Goal: Task Accomplishment & Management: Complete application form

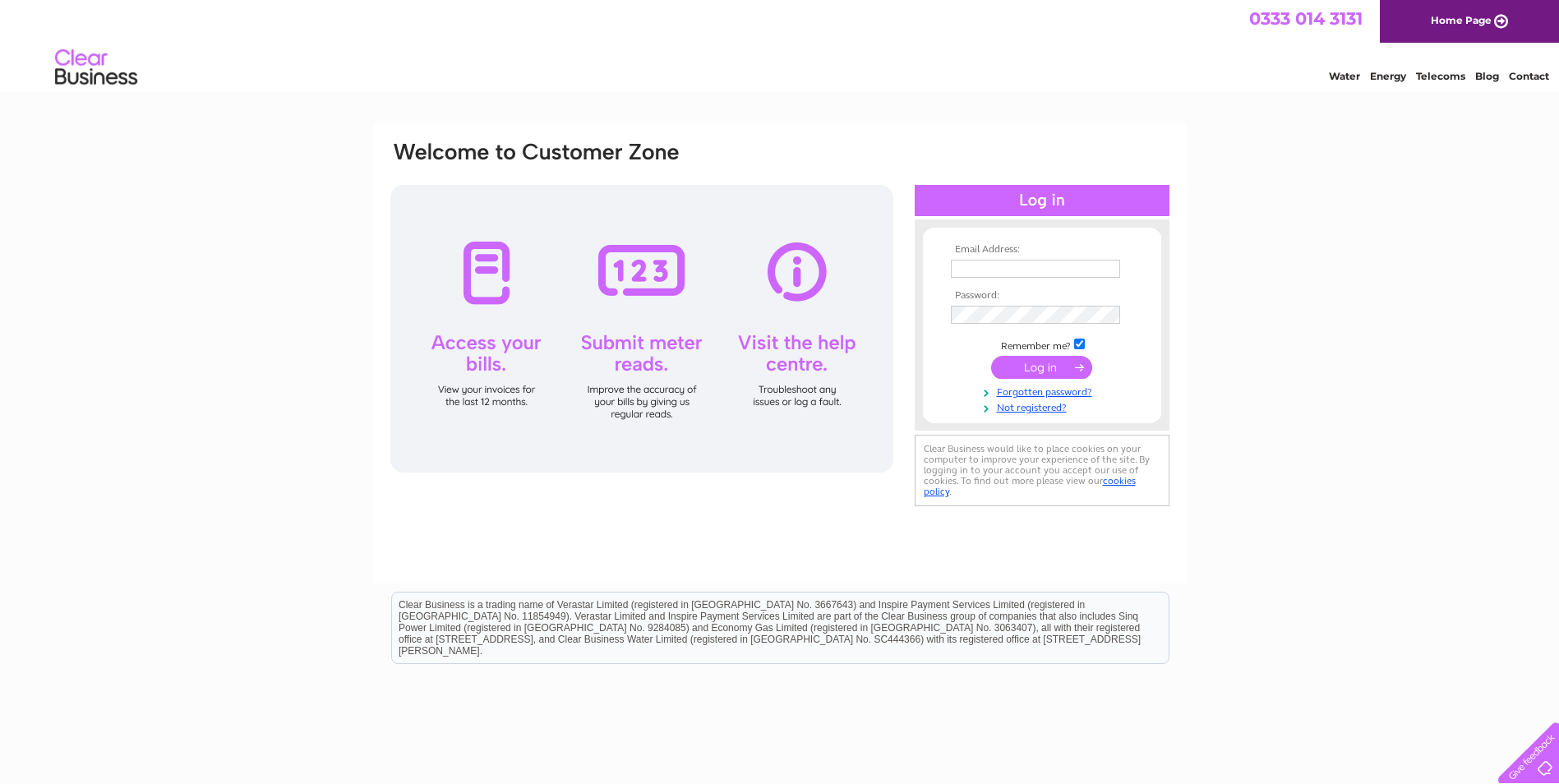
click at [966, 268] on input "text" at bounding box center [1035, 269] width 169 height 18
type input "kennyyallop@gmail.com"
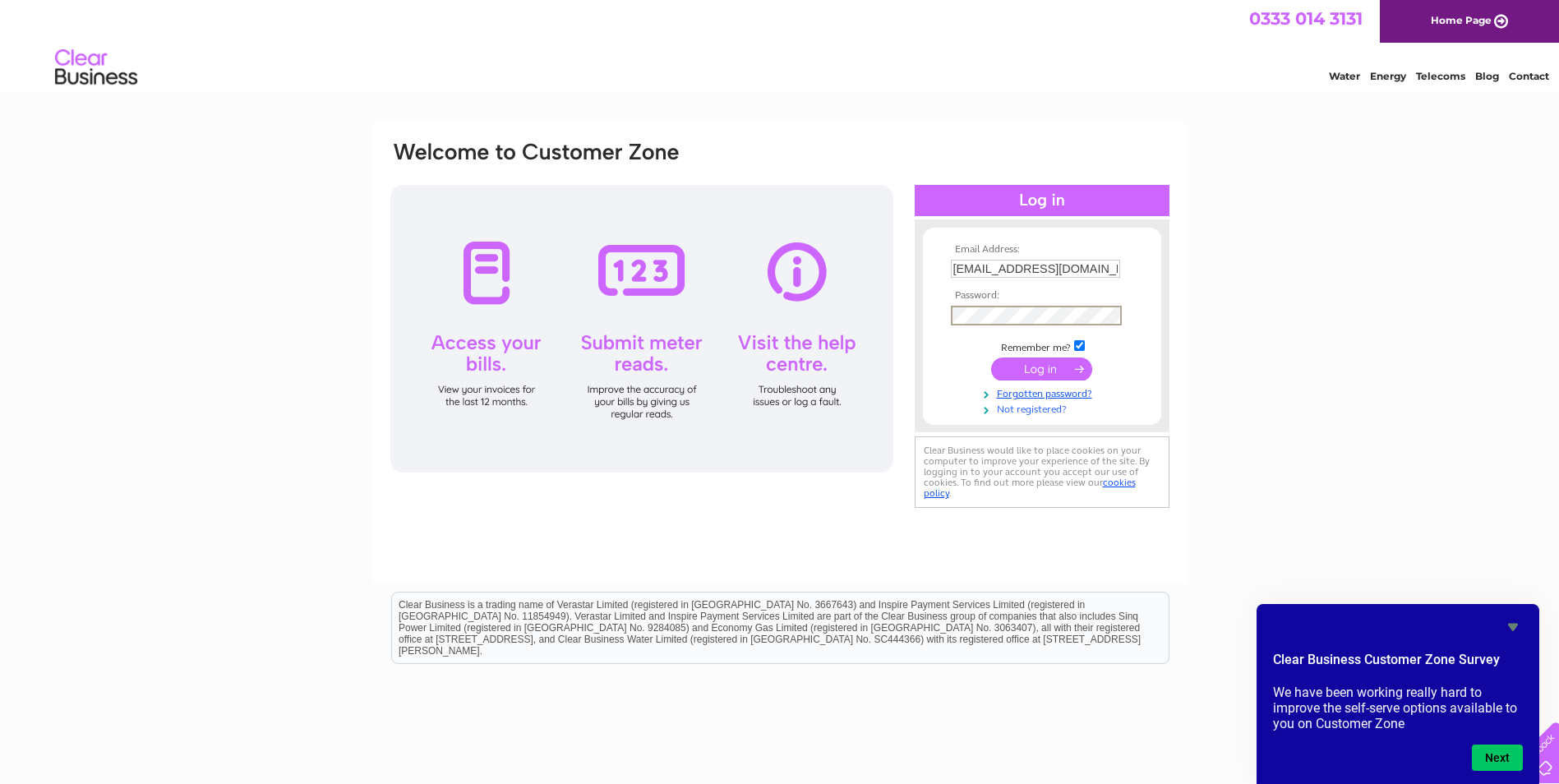
click at [1043, 409] on link "Not registered?" at bounding box center [1045, 408] width 187 height 16
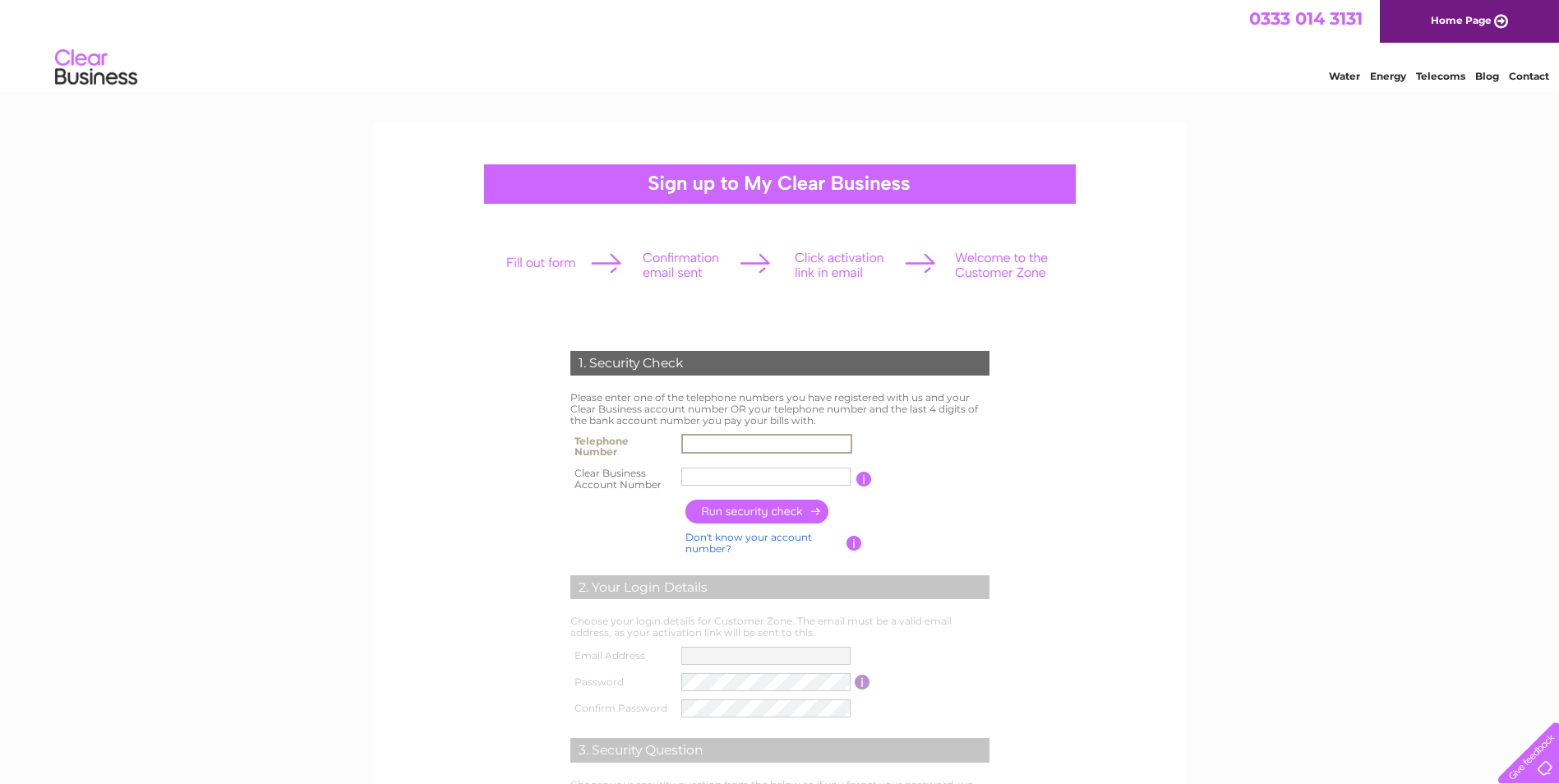
click at [751, 435] on input "text" at bounding box center [766, 444] width 171 height 20
type input "07831629855"
click at [702, 476] on input "text" at bounding box center [766, 476] width 171 height 20
type input "1120401"
click at [759, 511] on input "button" at bounding box center [757, 511] width 145 height 24
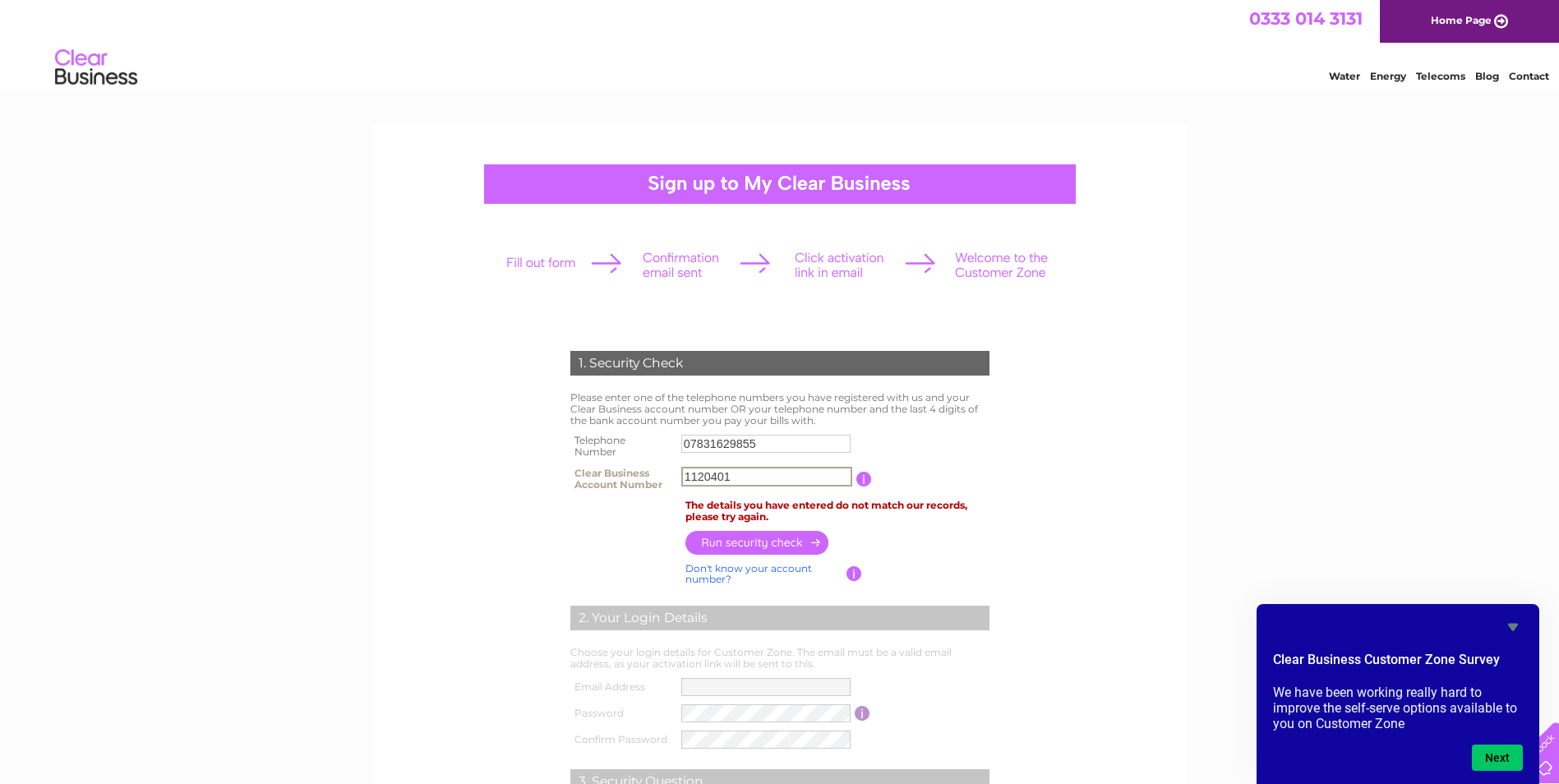
click at [745, 480] on input "1120401" at bounding box center [766, 476] width 171 height 20
drag, startPoint x: 765, startPoint y: 443, endPoint x: 645, endPoint y: 452, distance: 120.3
click at [645, 452] on tr "Telephone Number 07831629855" at bounding box center [780, 446] width 428 height 33
type input "07436853074"
click at [782, 532] on input "button" at bounding box center [757, 541] width 145 height 24
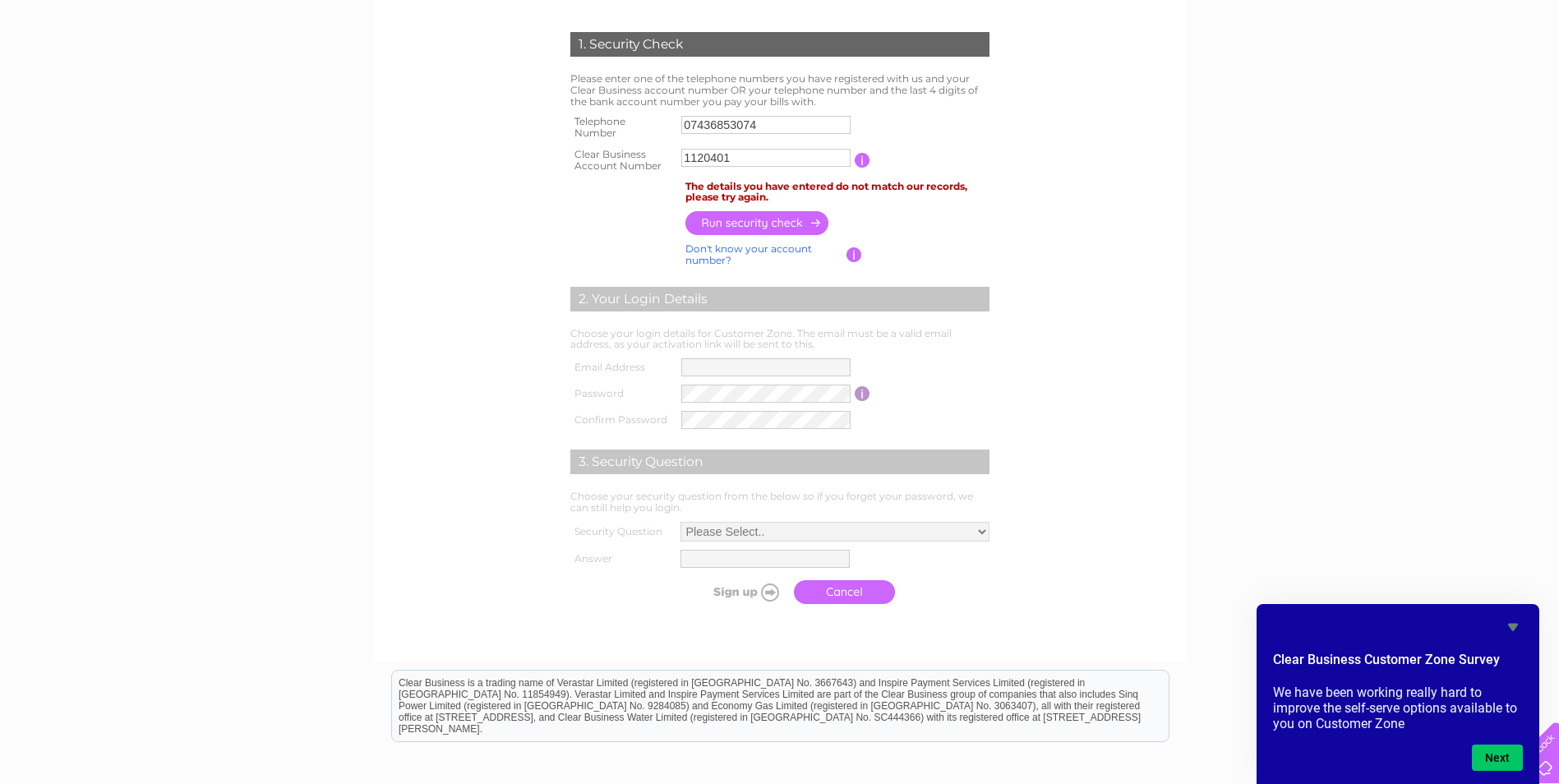
scroll to position [328, 0]
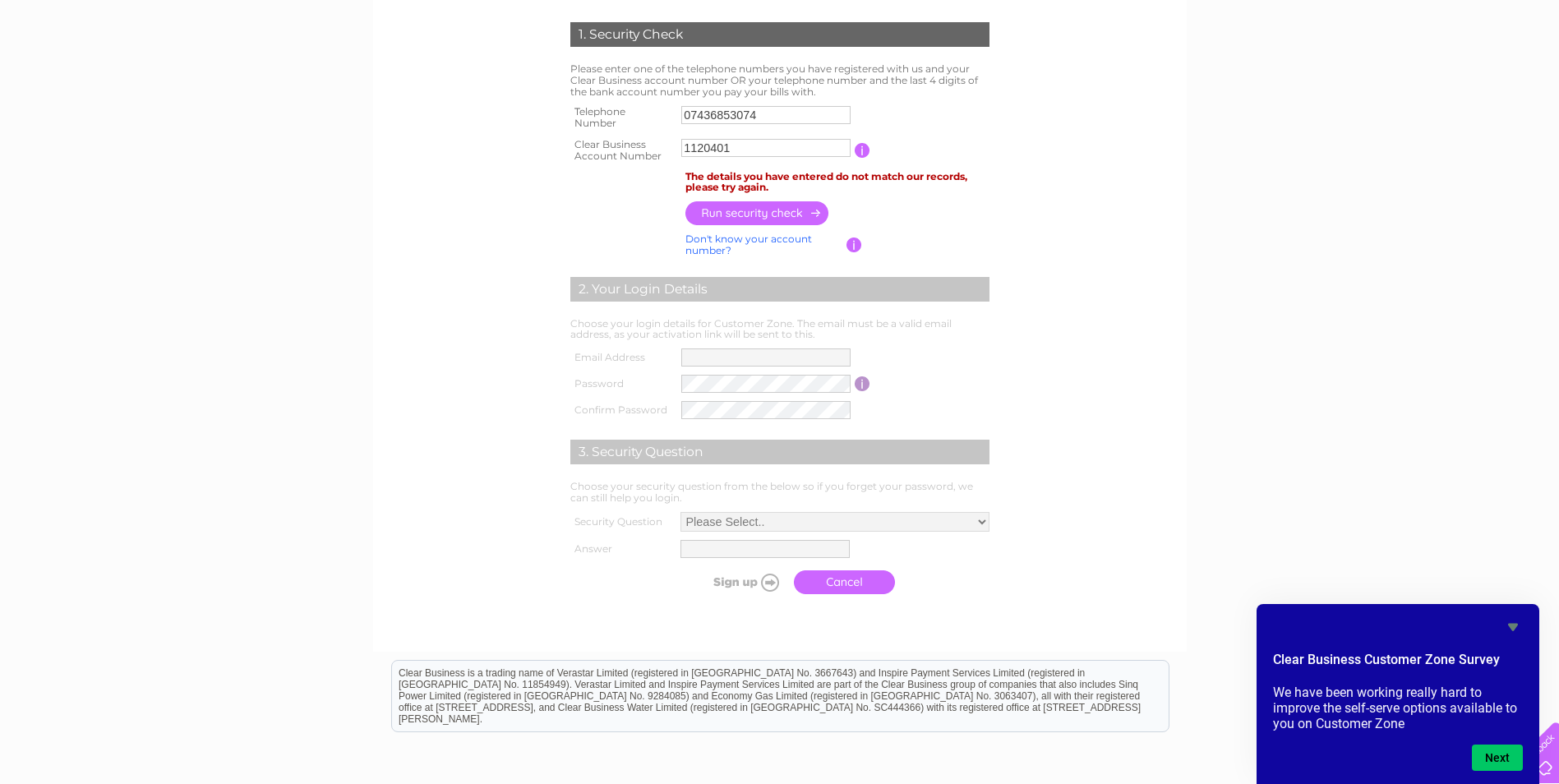
click at [827, 591] on link "Cancel" at bounding box center [845, 582] width 101 height 24
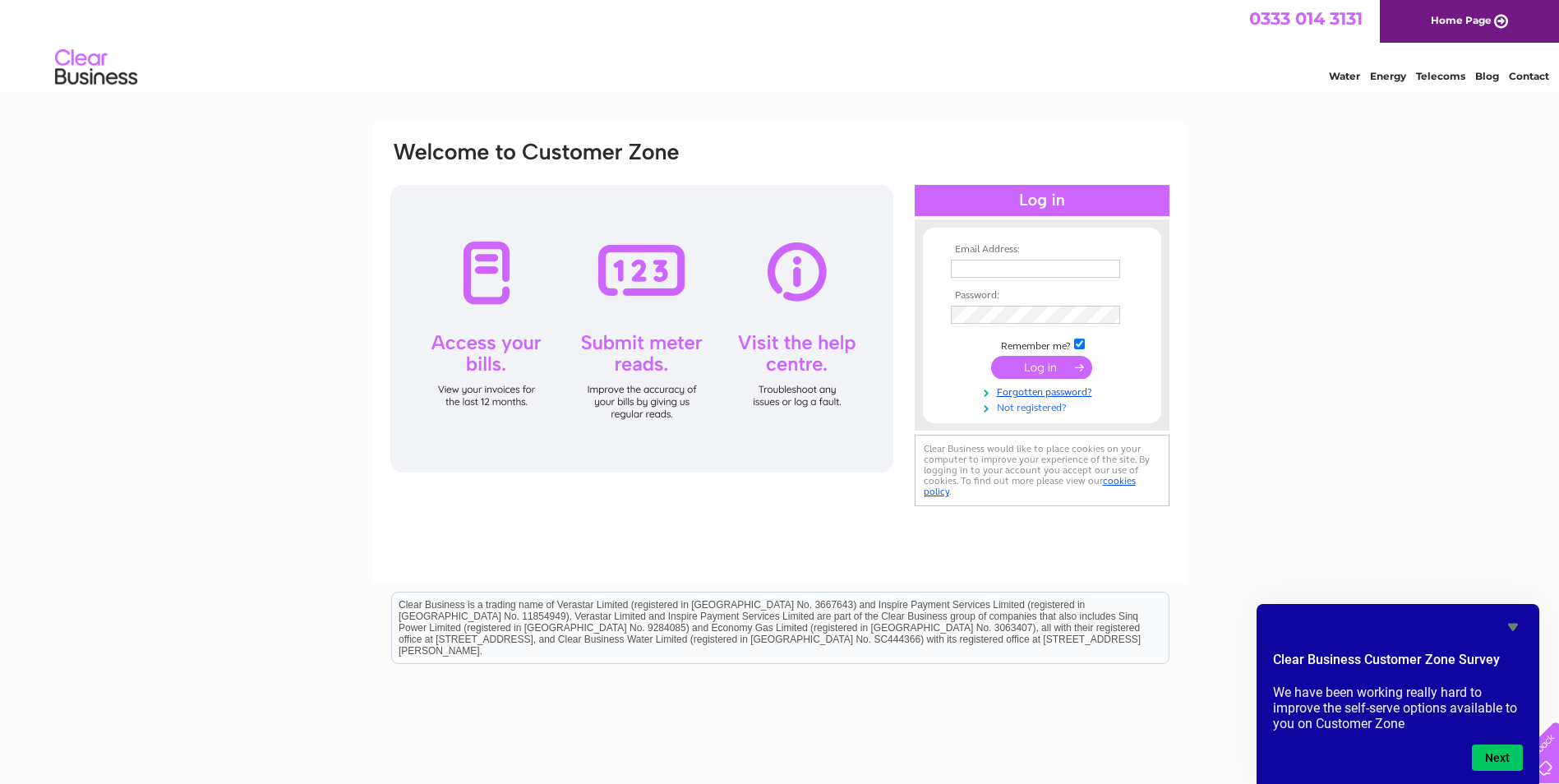
click at [1047, 405] on link "Not registered?" at bounding box center [1045, 406] width 187 height 16
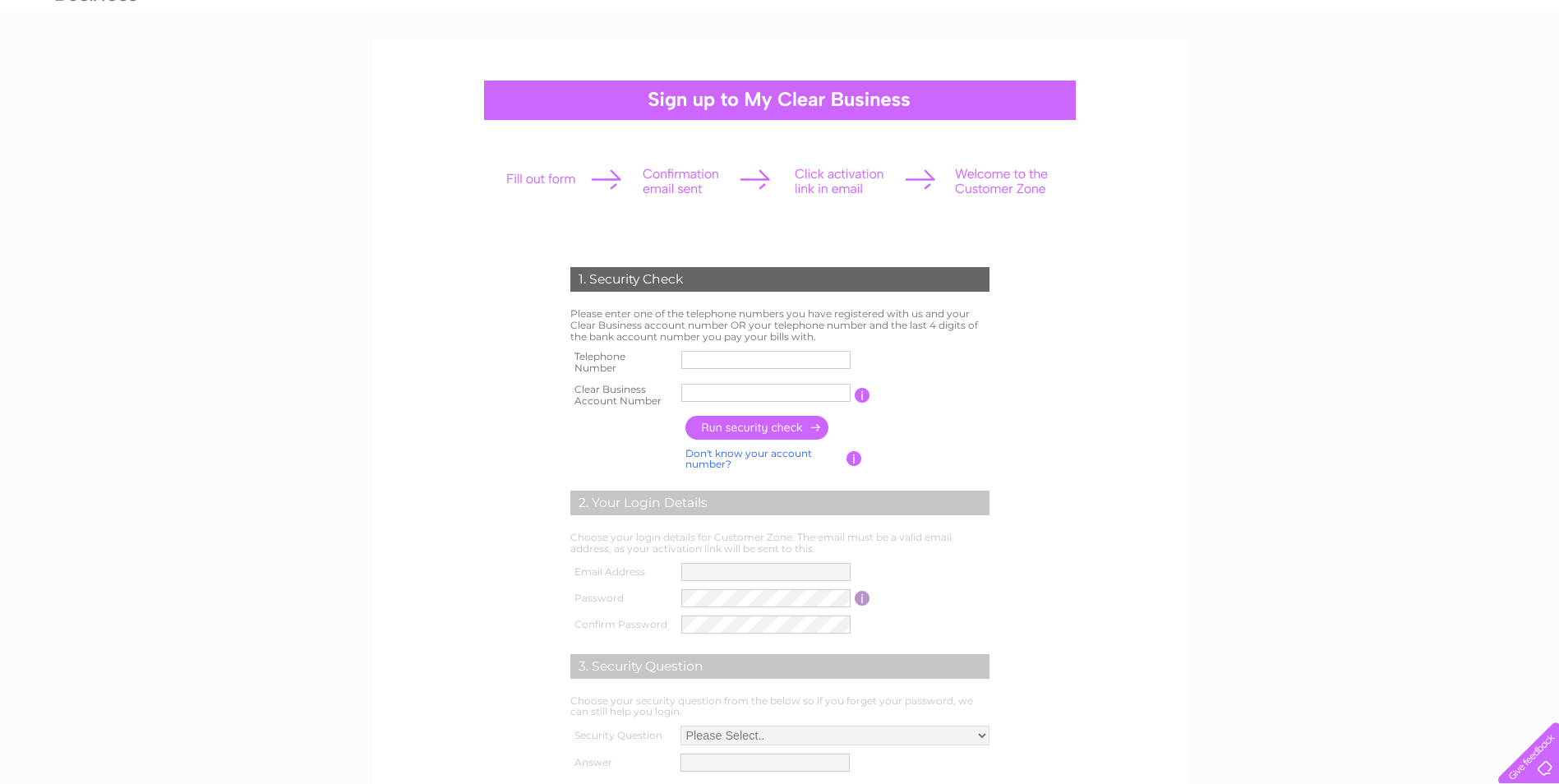
scroll to position [83, 0]
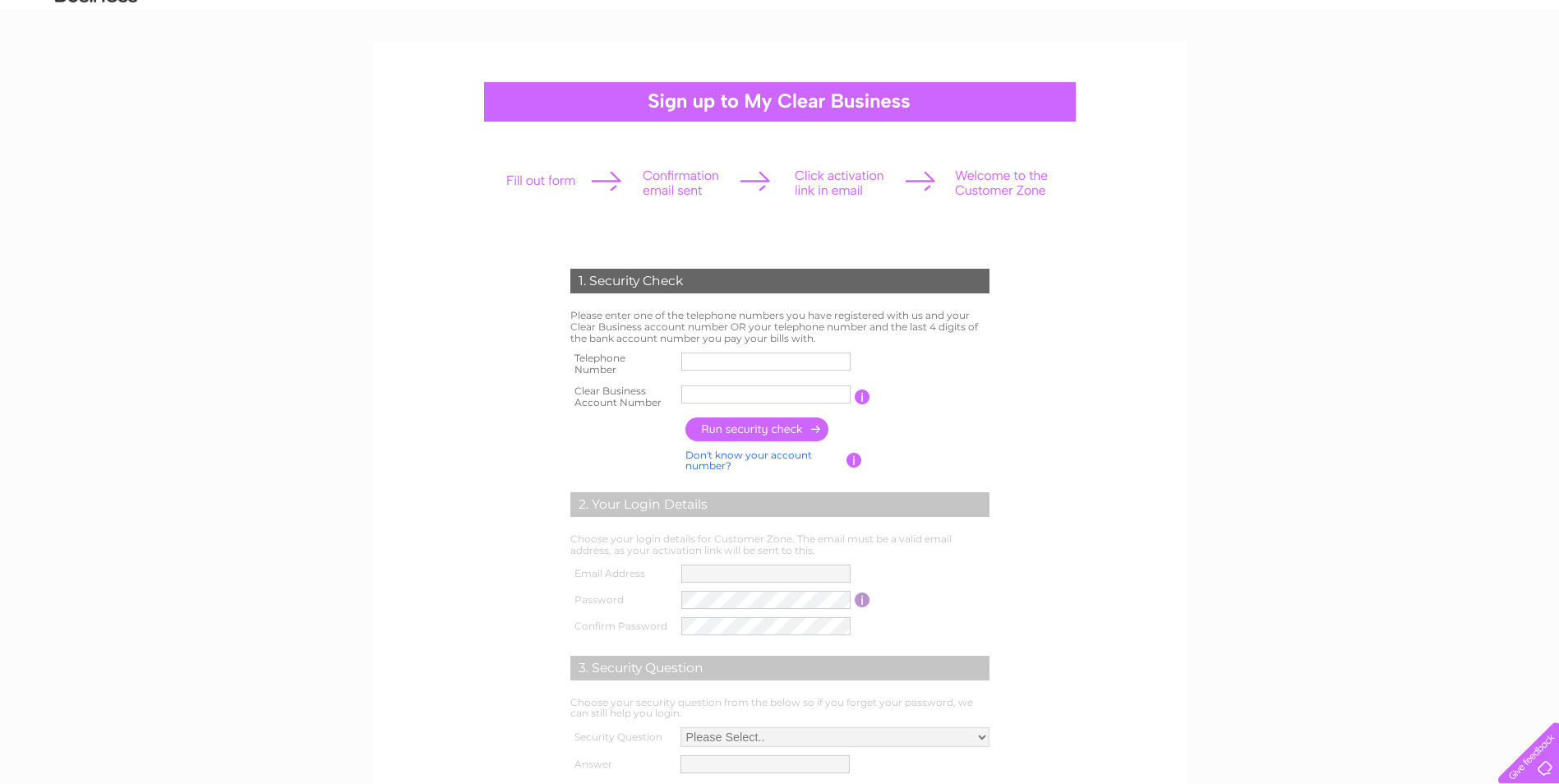
click at [735, 351] on td at bounding box center [765, 364] width 178 height 33
click at [760, 398] on input "text" at bounding box center [765, 394] width 169 height 18
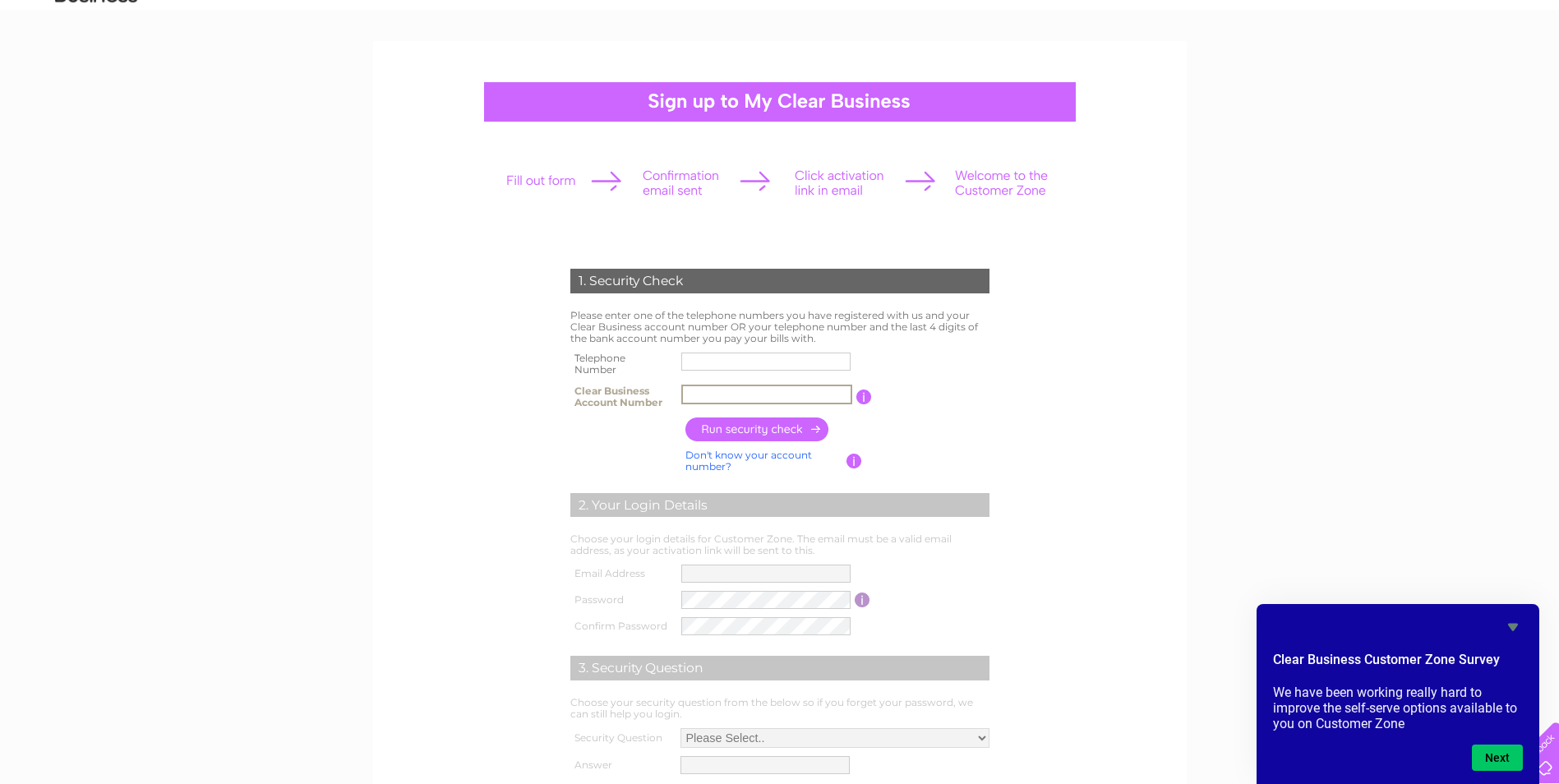
click at [740, 358] on input "text" at bounding box center [765, 361] width 169 height 18
type input "07831629855"
click at [731, 382] on td at bounding box center [766, 397] width 179 height 33
click at [730, 390] on input "text" at bounding box center [765, 394] width 169 height 18
type input "0598"
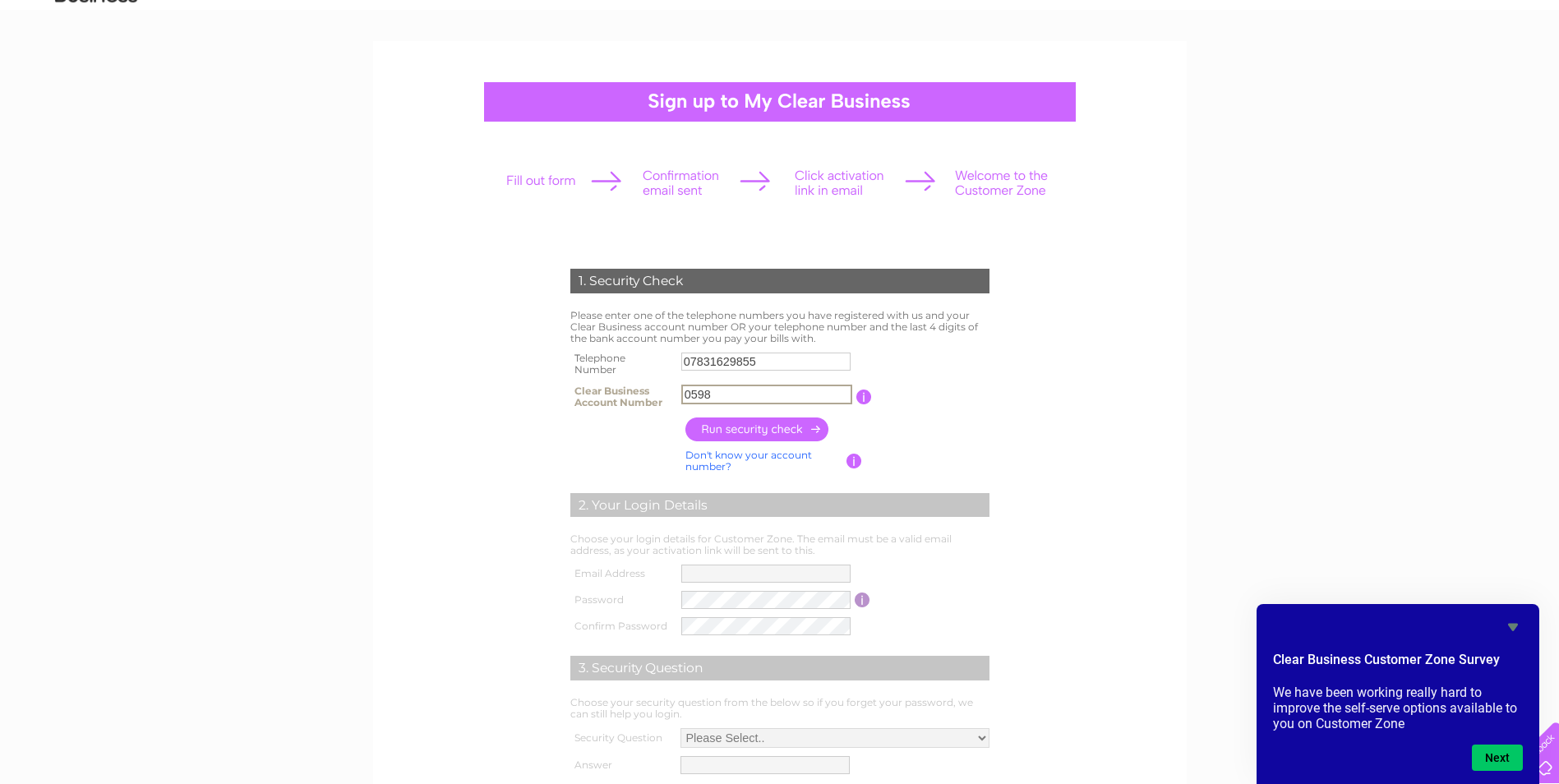
click at [744, 427] on input "button" at bounding box center [757, 429] width 145 height 24
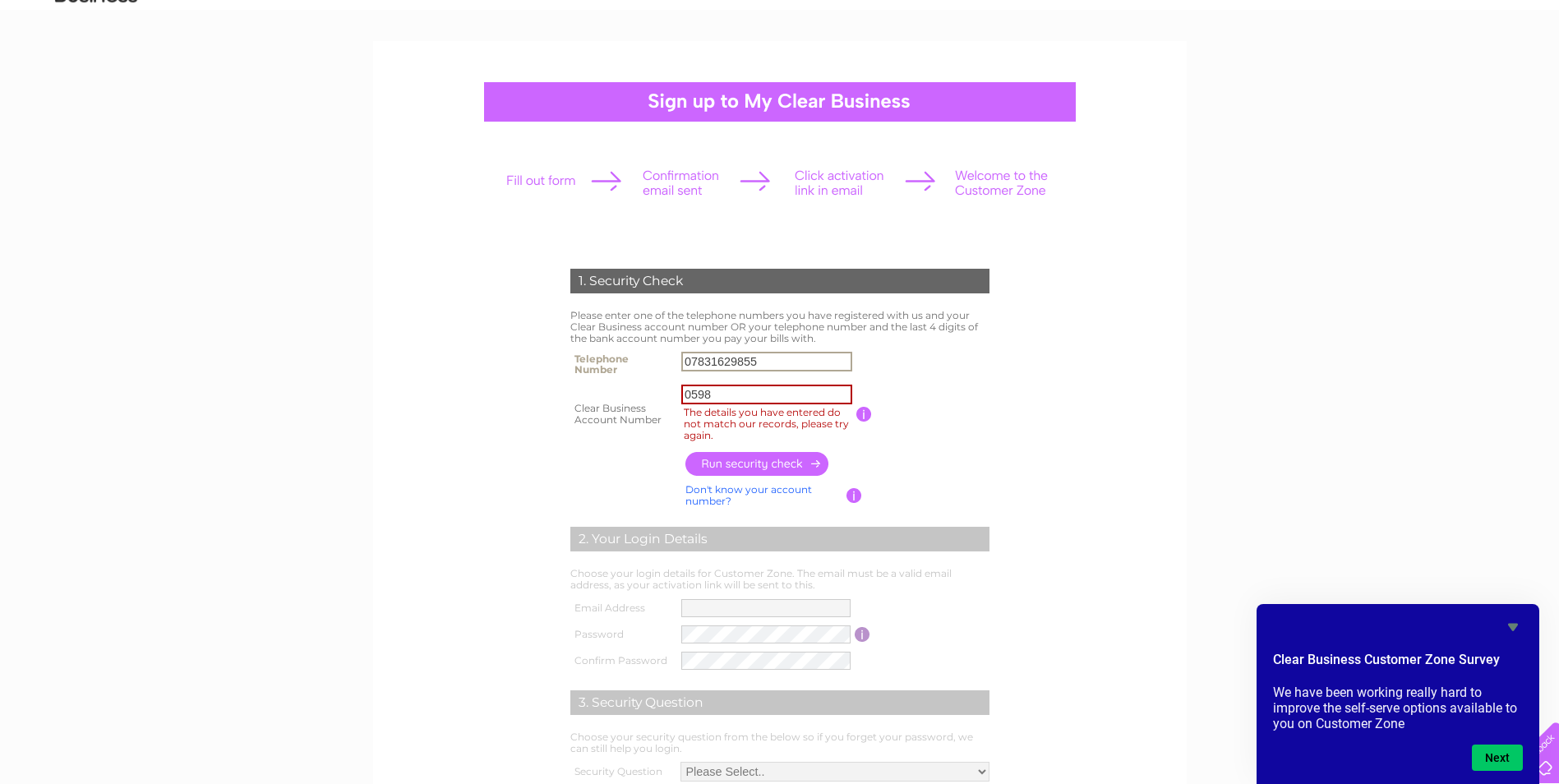
drag, startPoint x: 785, startPoint y: 361, endPoint x: 583, endPoint y: 361, distance: 202.0
click at [583, 361] on tr "Telephone Number 07831629855" at bounding box center [780, 364] width 428 height 33
click at [798, 407] on label "The details you have entered do not match our records, please try again." at bounding box center [769, 423] width 176 height 39
click at [798, 404] on input "0598" at bounding box center [766, 394] width 171 height 20
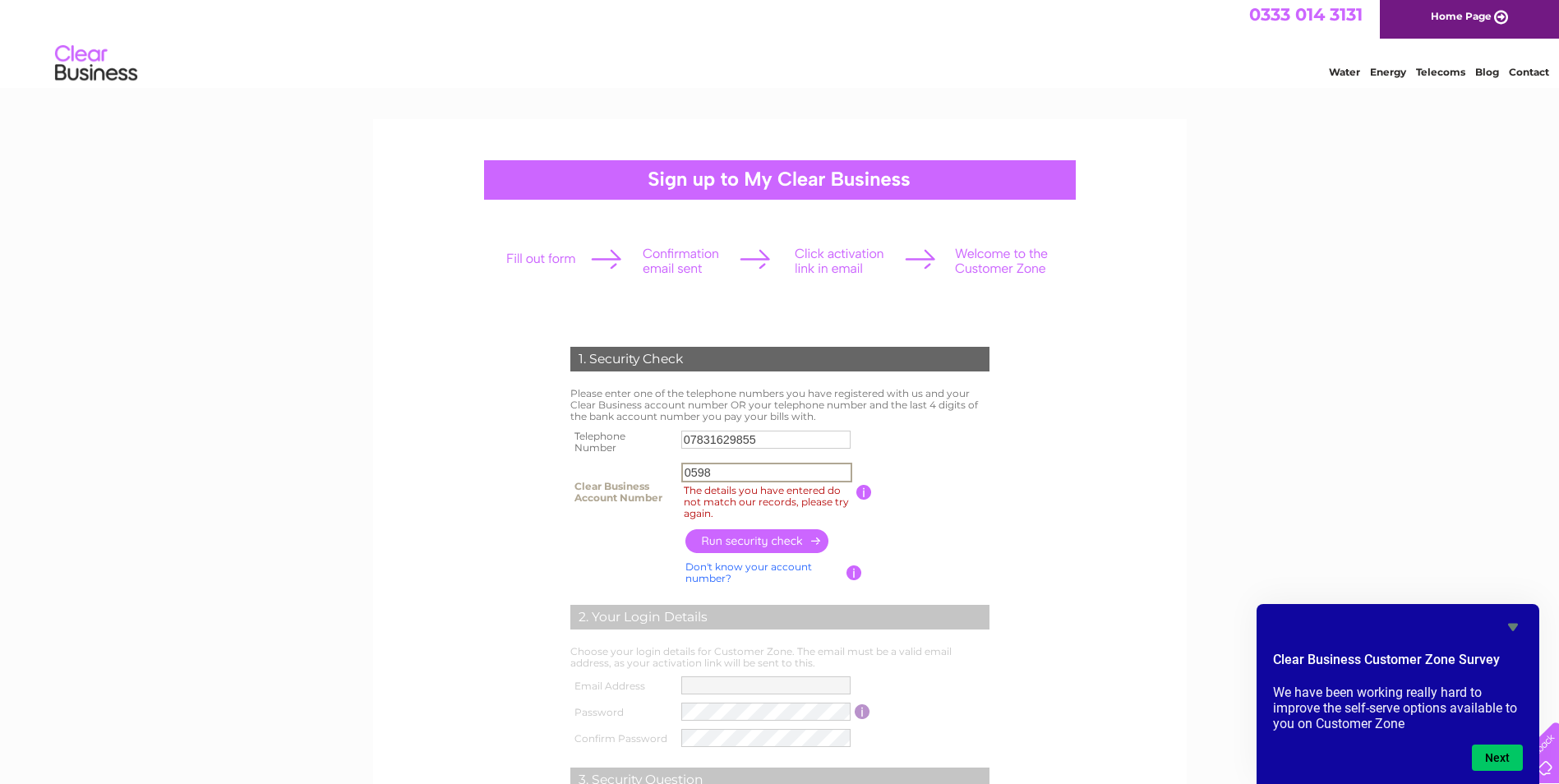
scroll to position [0, 0]
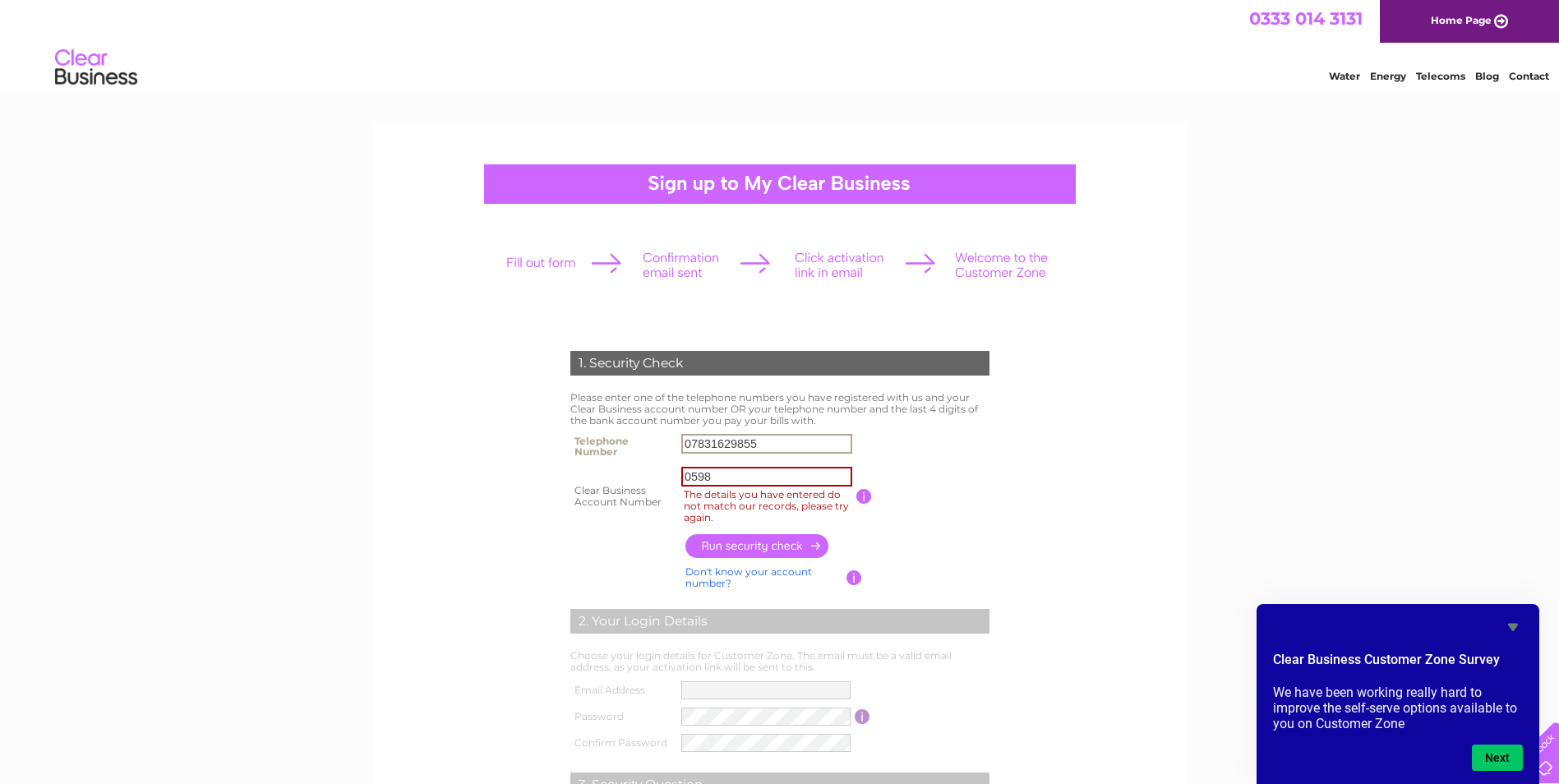
drag, startPoint x: 776, startPoint y: 446, endPoint x: 504, endPoint y: 470, distance: 273.1
click at [504, 470] on form "1. Security Check Please enter one of the telephone numbers you have registered…" at bounding box center [780, 642] width 783 height 649
click at [761, 472] on input "0598" at bounding box center [766, 476] width 171 height 20
drag, startPoint x: 757, startPoint y: 473, endPoint x: 539, endPoint y: 503, distance: 220.1
click at [539, 503] on div "1. Security Check Please enter one of the telephone numbers you have registered…" at bounding box center [780, 634] width 495 height 600
